Goal: Information Seeking & Learning: Learn about a topic

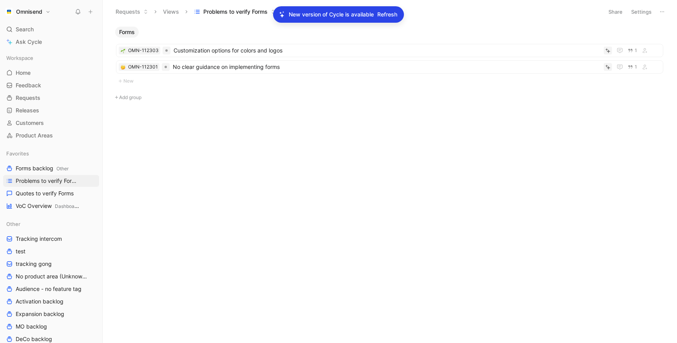
click at [384, 13] on span "Refresh" at bounding box center [387, 14] width 20 height 9
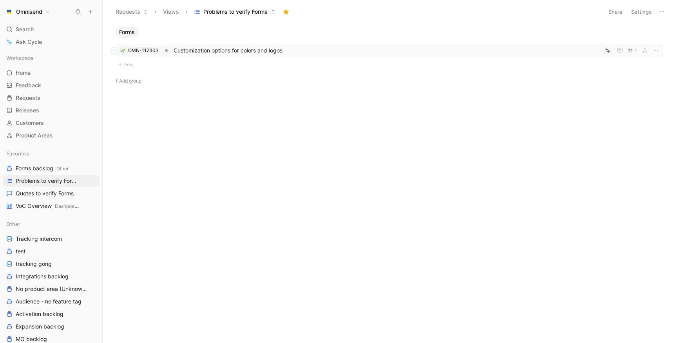
click at [251, 54] on span "Customization options for colors and logos" at bounding box center [387, 50] width 427 height 9
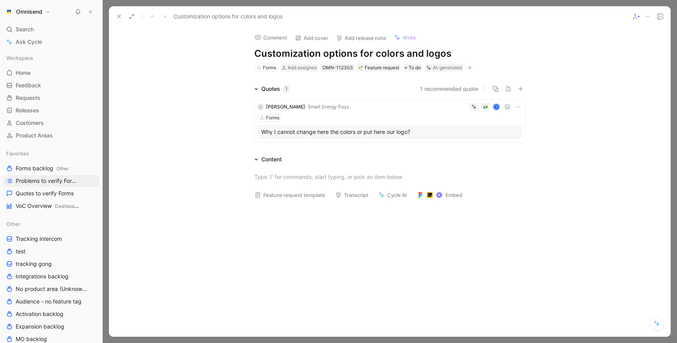
click at [330, 131] on div "Why I cannot change here the colors or put here our logo?" at bounding box center [389, 131] width 257 height 9
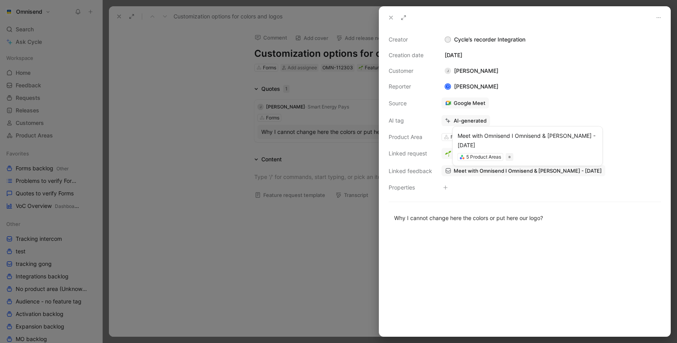
click at [478, 170] on span "Meet with Omnisend I Omnisend & [PERSON_NAME] - [DATE]" at bounding box center [528, 170] width 148 height 7
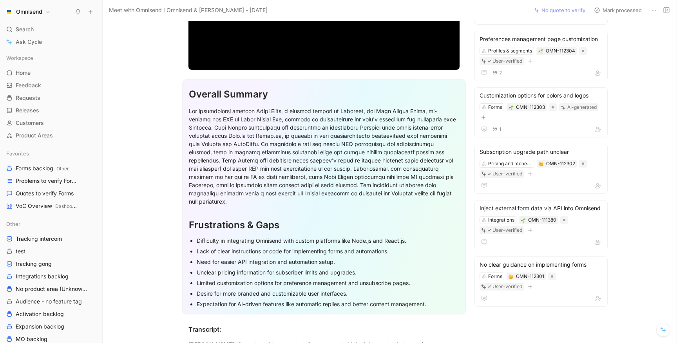
scroll to position [167, 0]
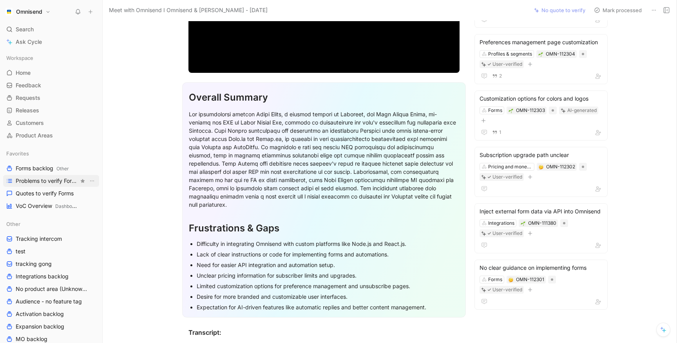
click at [48, 181] on span "Problems to verify Forms" at bounding box center [47, 181] width 63 height 8
